Goal: Transaction & Acquisition: Book appointment/travel/reservation

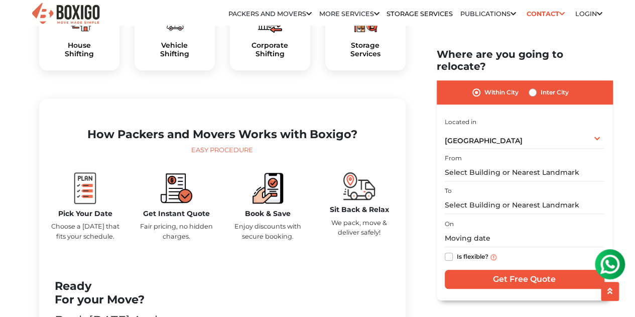
scroll to position [380, 0]
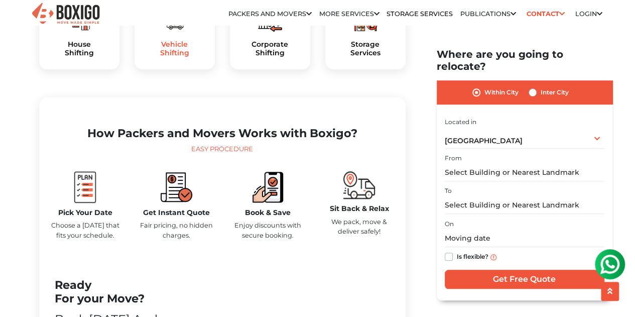
click at [177, 57] on h5 "Vehicle Shifting" at bounding box center [175, 48] width 64 height 17
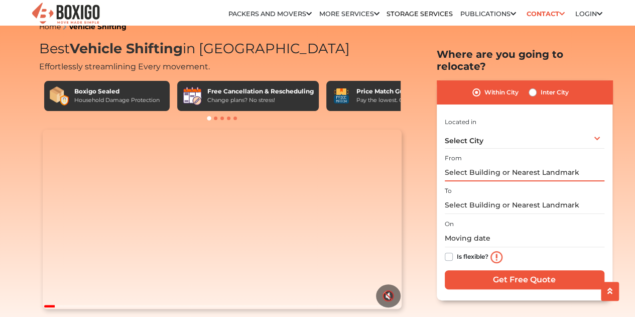
click at [474, 169] on input "text" at bounding box center [525, 173] width 160 height 18
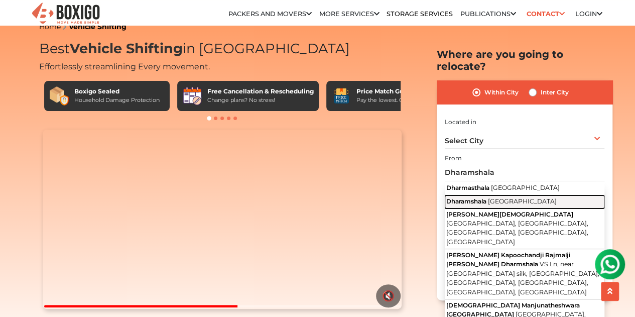
click at [484, 197] on span "Dharamshala" at bounding box center [466, 201] width 40 height 8
type input "Dharamshala, [GEOGRAPHIC_DATA]"
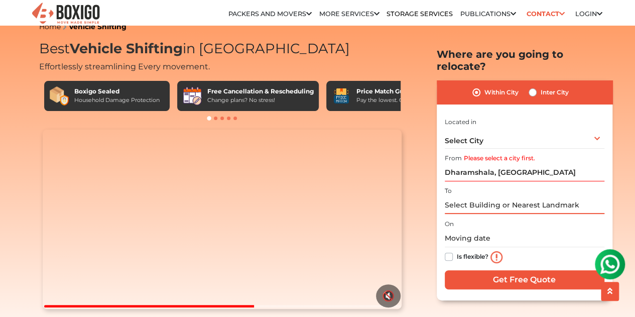
click at [478, 196] on input "text" at bounding box center [525, 205] width 160 height 18
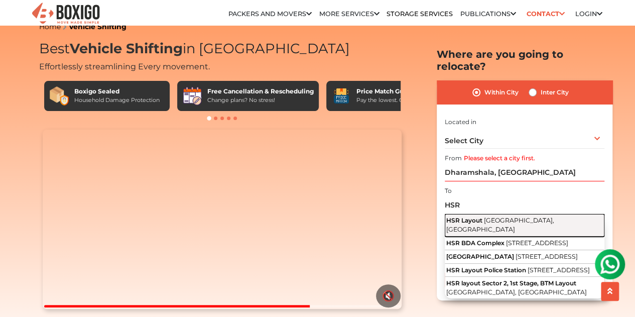
click at [480, 216] on span "HSR Layout" at bounding box center [464, 220] width 36 height 8
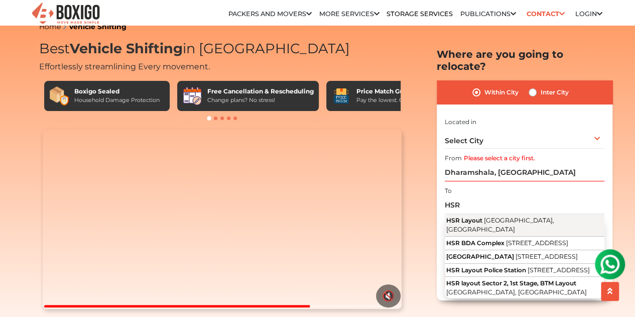
type input "HSR Layout, Bengaluru, Karnataka"
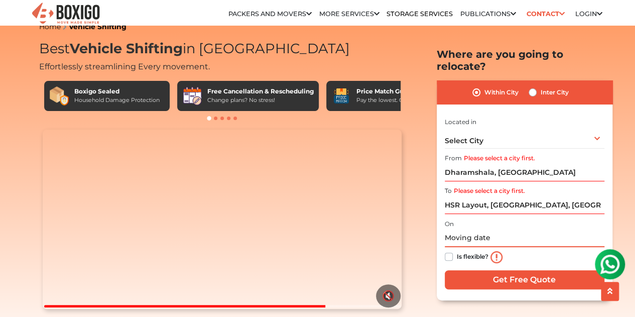
click at [478, 229] on input "text" at bounding box center [525, 238] width 160 height 18
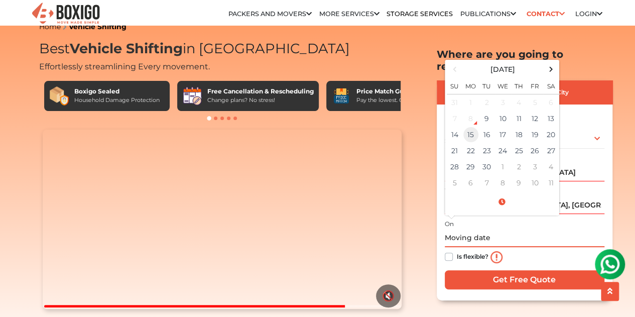
click at [475, 127] on td "15" at bounding box center [471, 135] width 16 height 16
type input "09/15/2025 12:00 AM"
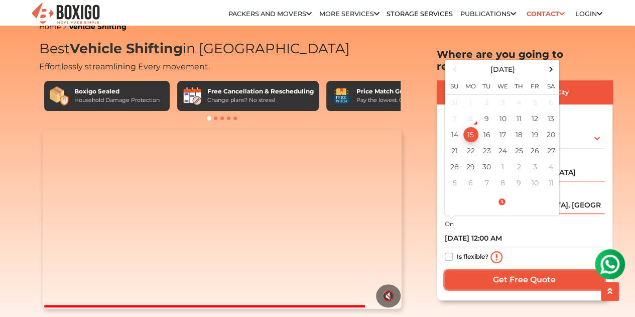
click at [463, 270] on input "Get Free Quote" at bounding box center [525, 279] width 160 height 19
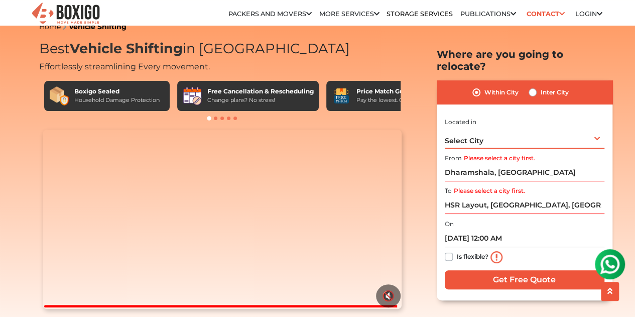
click at [460, 136] on span "Select City" at bounding box center [464, 140] width 39 height 9
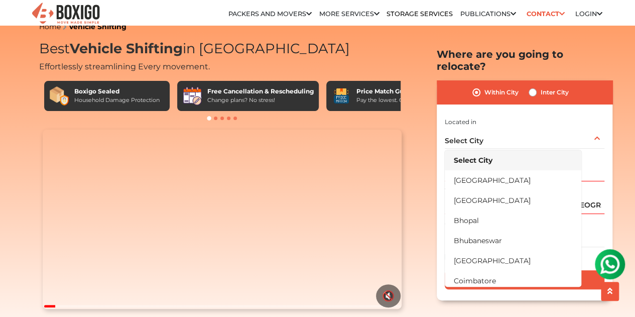
click at [440, 111] on div "Within City Inter City I am shifting my 1 BHK 2 BHK 3 BHK 3 + BHK FEW ITEMS 1 B…" at bounding box center [525, 190] width 176 height 220
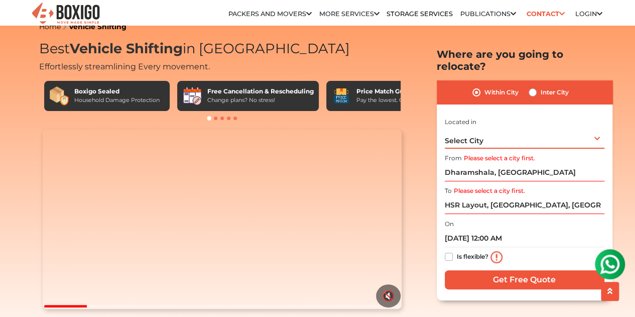
click at [464, 136] on span "Select City" at bounding box center [464, 140] width 39 height 9
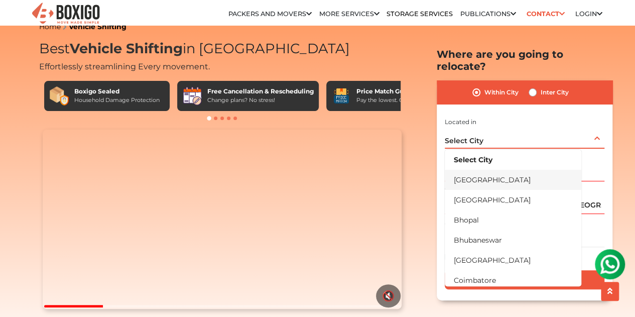
click at [467, 170] on li "[GEOGRAPHIC_DATA]" at bounding box center [513, 179] width 137 height 20
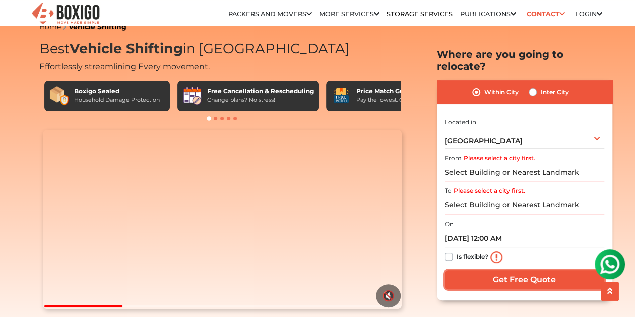
click at [475, 270] on input "Get Free Quote" at bounding box center [525, 279] width 160 height 19
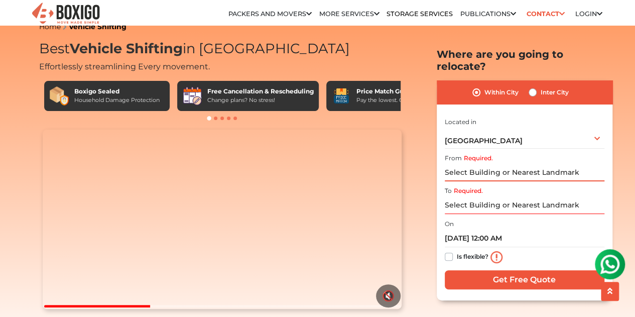
click at [463, 164] on input "Required." at bounding box center [525, 173] width 160 height 18
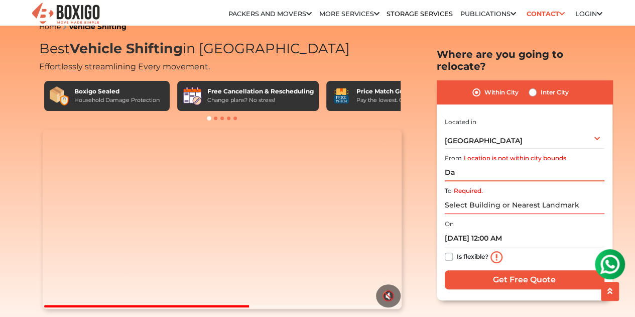
type input "Da"
click at [541, 86] on label "Inter City" at bounding box center [555, 92] width 28 height 12
click at [531, 86] on input "Inter City" at bounding box center [533, 91] width 8 height 10
radio input "true"
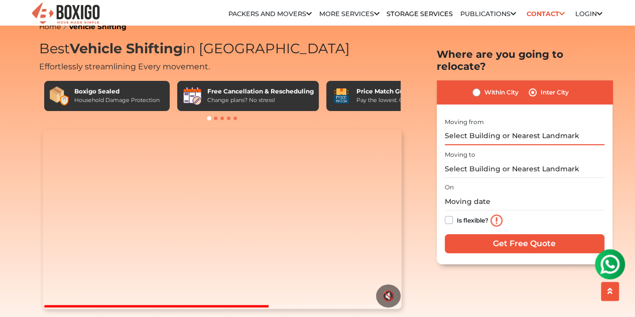
click at [499, 127] on input "text" at bounding box center [525, 136] width 160 height 18
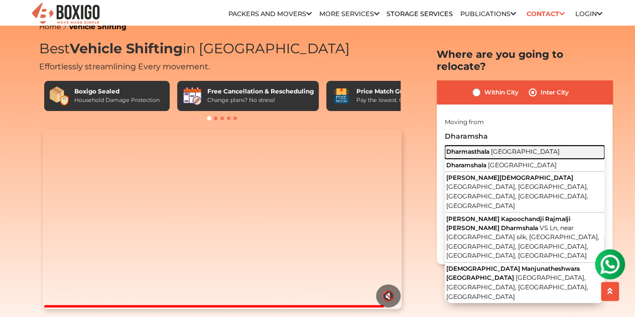
click at [487, 147] on span "Dharmasthala" at bounding box center [467, 151] width 43 height 8
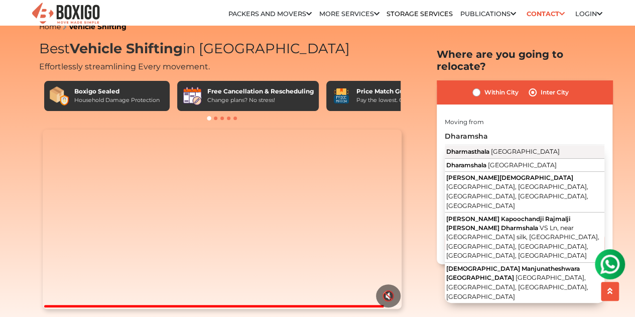
type input "Dharmasthala, Karnataka"
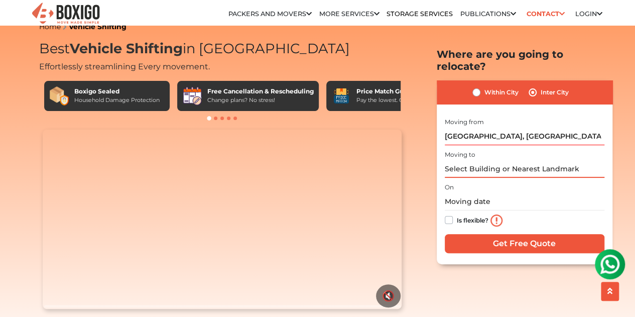
click at [489, 160] on input "text" at bounding box center [525, 169] width 160 height 18
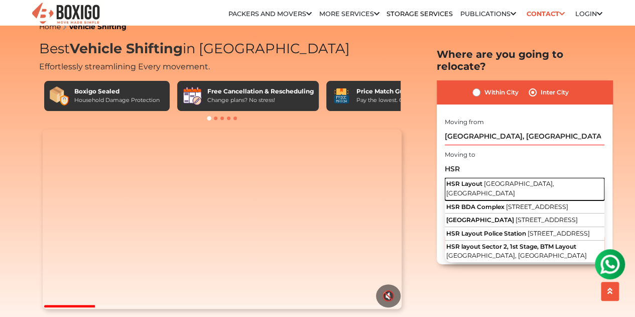
click at [483, 178] on button "HSR Layout Bengaluru, Karnataka" at bounding box center [525, 189] width 160 height 23
type input "HSR Layout, Bengaluru, Karnataka"
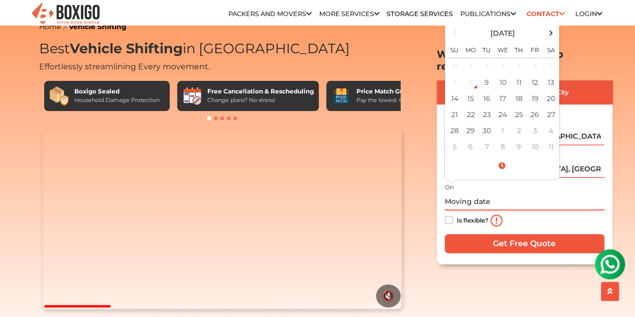
click at [474, 193] on input "text" at bounding box center [525, 202] width 160 height 18
click at [466, 90] on td "15" at bounding box center [471, 98] width 16 height 16
type input "09/15/2025 12:00 AM"
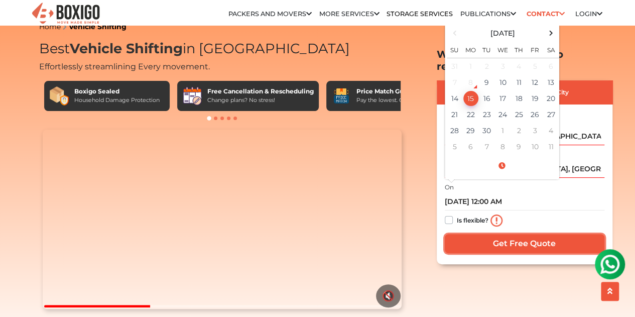
click at [478, 233] on input "Get Free Quote" at bounding box center [525, 242] width 160 height 19
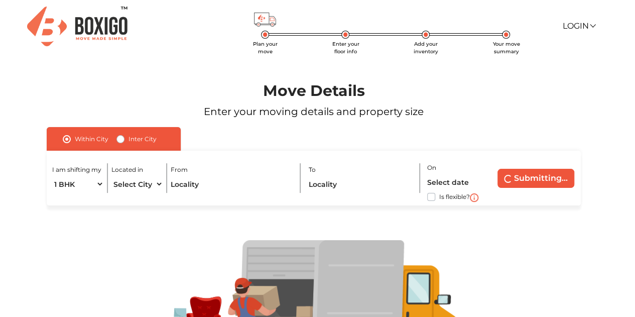
scroll to position [7, 0]
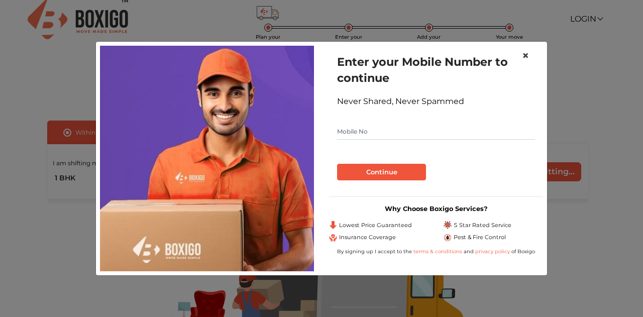
click at [525, 57] on span "×" at bounding box center [525, 55] width 7 height 15
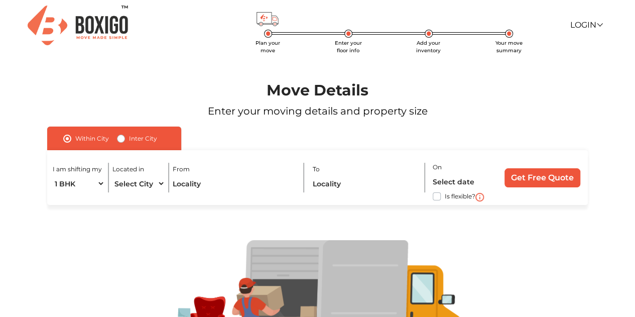
scroll to position [0, 0]
